Goal: Navigation & Orientation: Go to known website

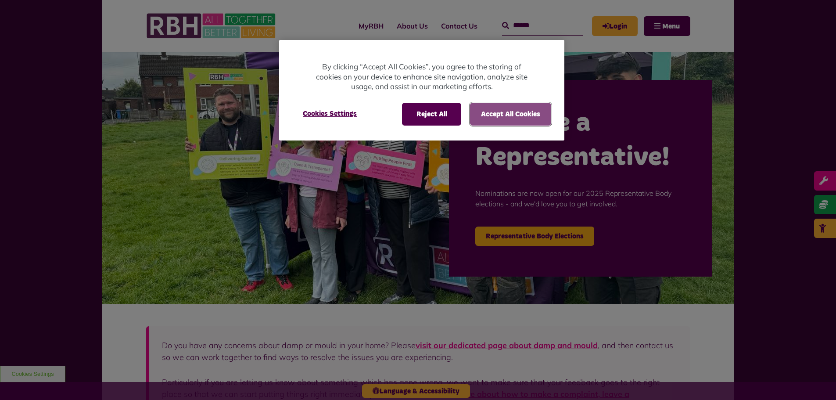
click at [529, 115] on button "Accept All Cookies" at bounding box center [510, 114] width 81 height 23
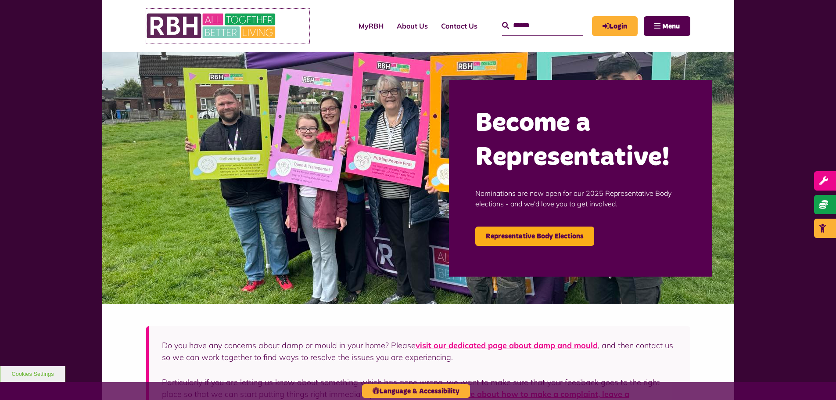
click at [211, 29] on img at bounding box center [212, 26] width 132 height 34
